Goal: Register for event/course

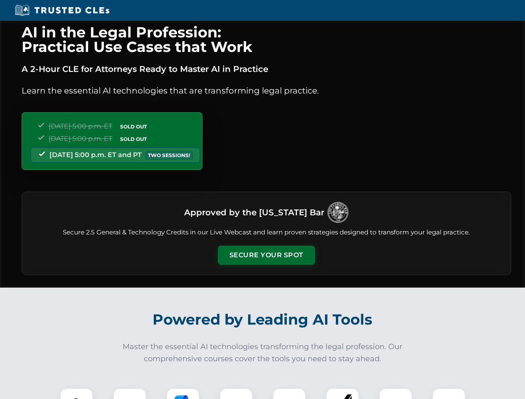
click at [266, 255] on button "Secure Your Spot" at bounding box center [266, 254] width 97 height 19
click at [76, 393] on img at bounding box center [76, 404] width 24 height 24
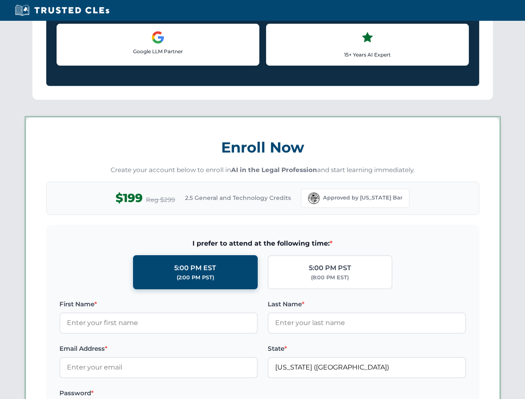
click at [183, 393] on label "Password *" at bounding box center [158, 393] width 198 height 10
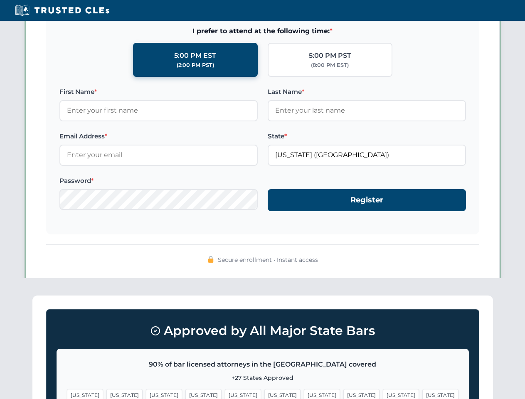
click at [383, 393] on span "[US_STATE]" at bounding box center [401, 395] width 36 height 12
